Goal: Task Accomplishment & Management: Use online tool/utility

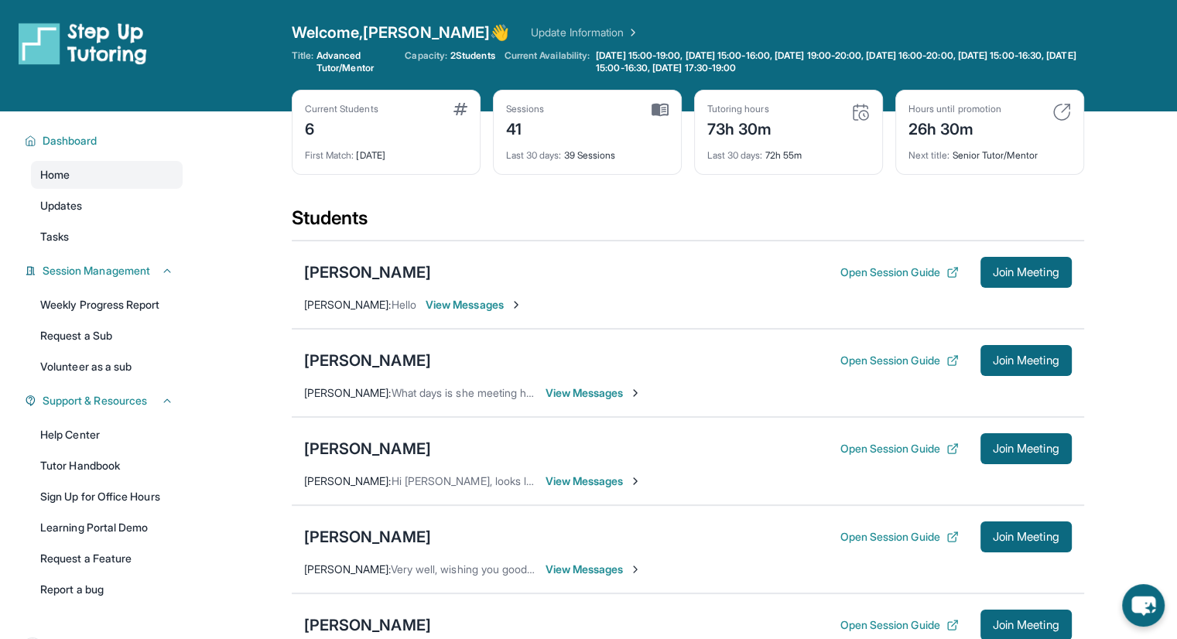
scroll to position [340, 0]
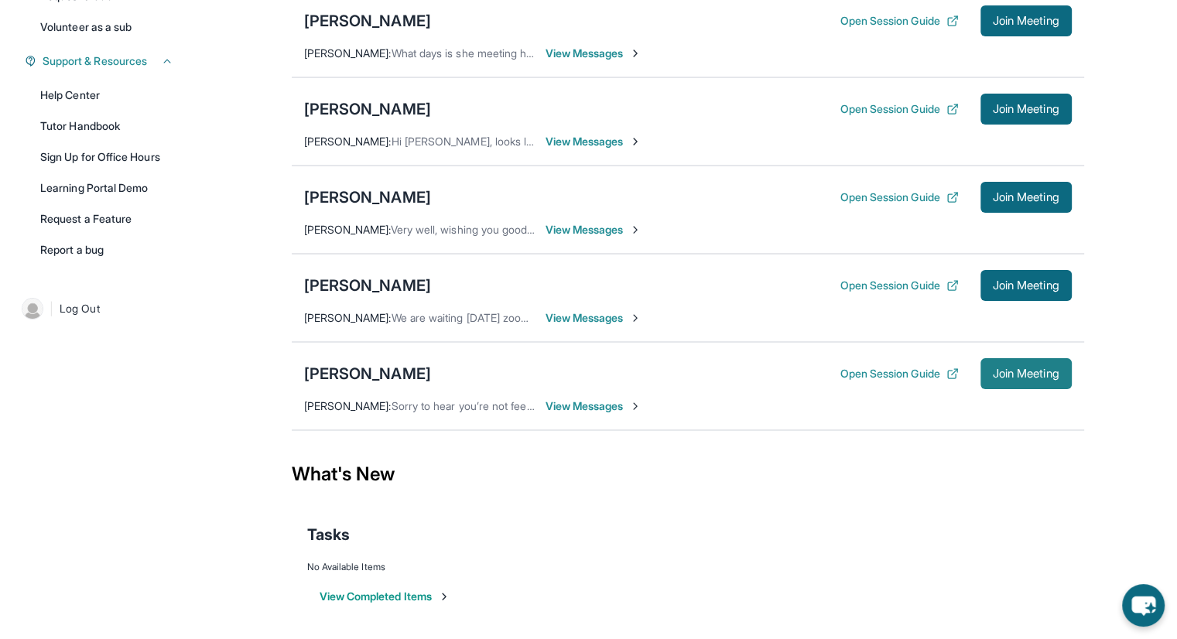
click at [1000, 369] on span "Join Meeting" at bounding box center [1026, 373] width 67 height 9
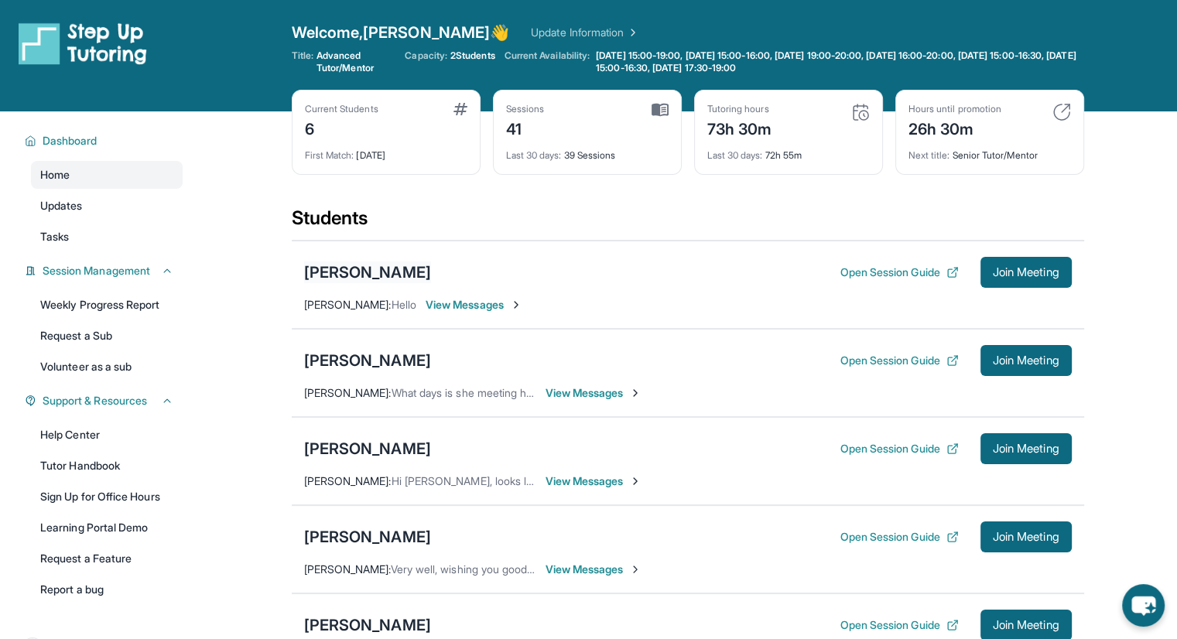
click at [360, 272] on div "[PERSON_NAME]" at bounding box center [367, 273] width 127 height 22
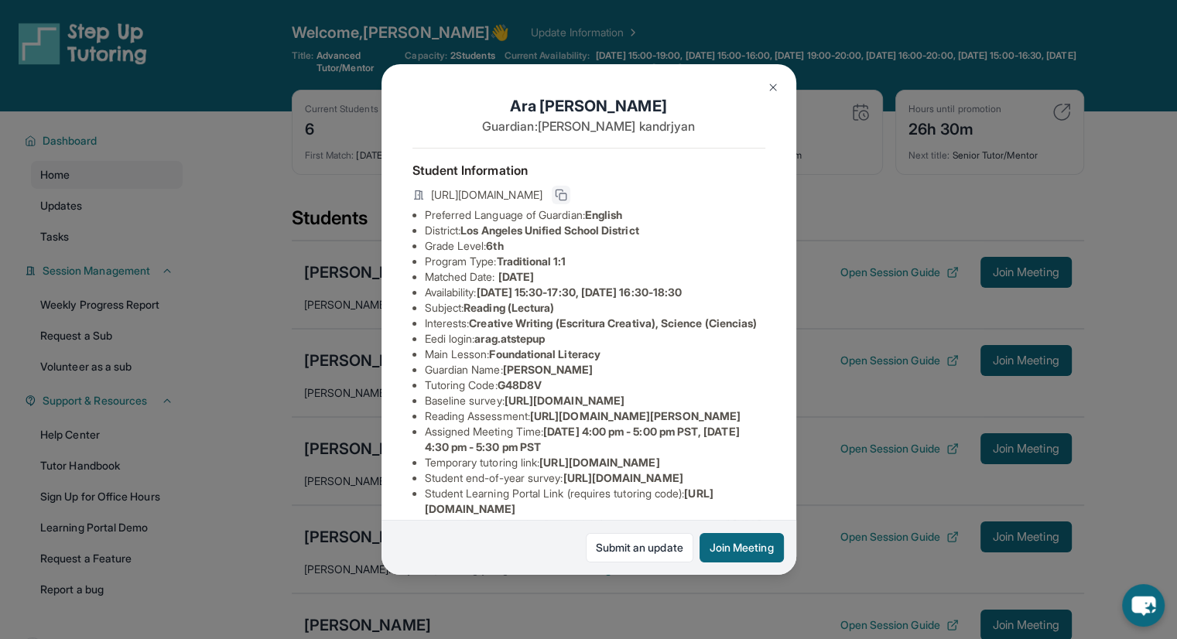
click at [567, 200] on rect at bounding box center [563, 197] width 7 height 7
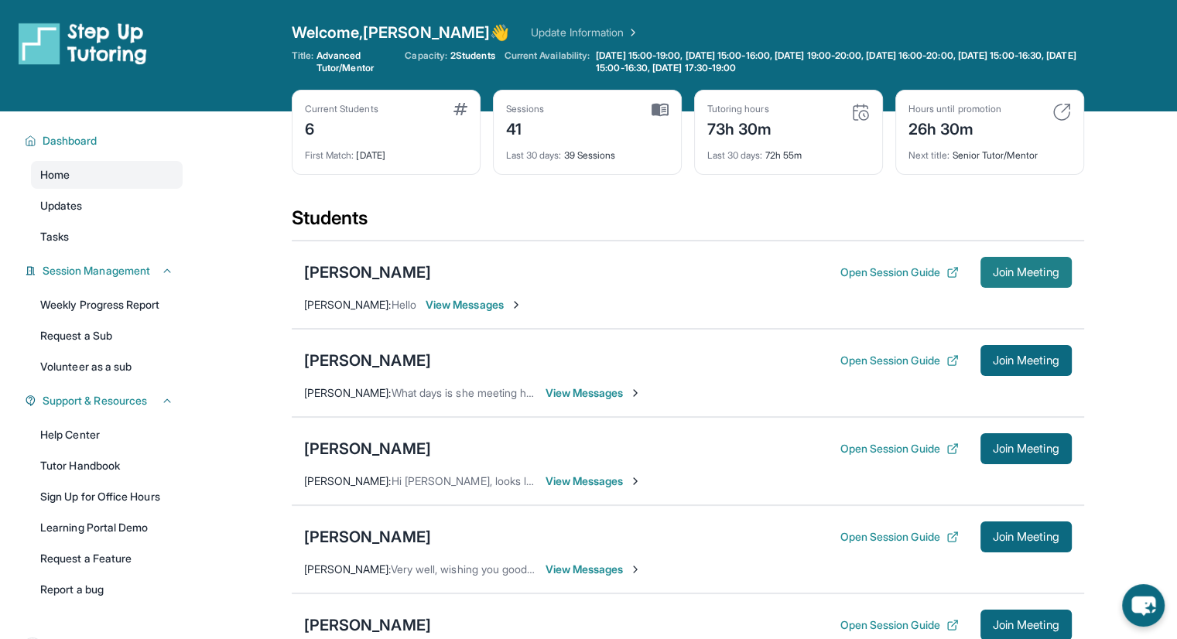
click at [1007, 276] on span "Join Meeting" at bounding box center [1026, 272] width 67 height 9
